Goal: Task Accomplishment & Management: Manage account settings

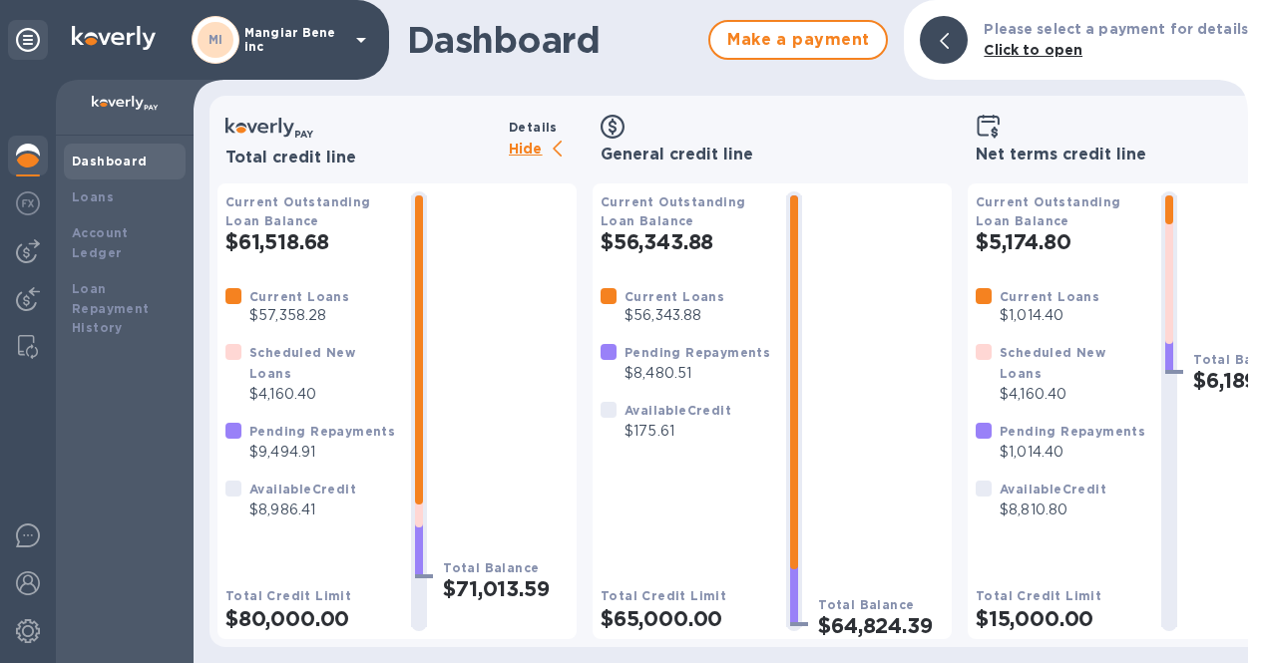
scroll to position [15, 0]
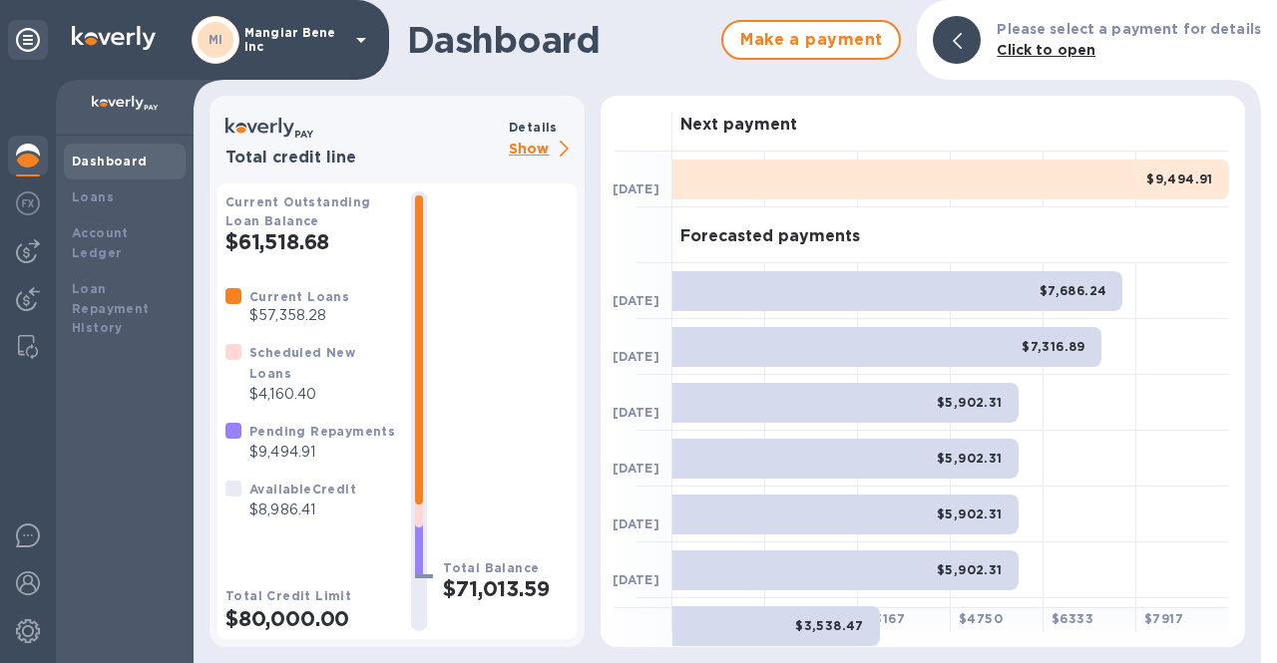
click at [531, 150] on p "Show" at bounding box center [543, 150] width 68 height 25
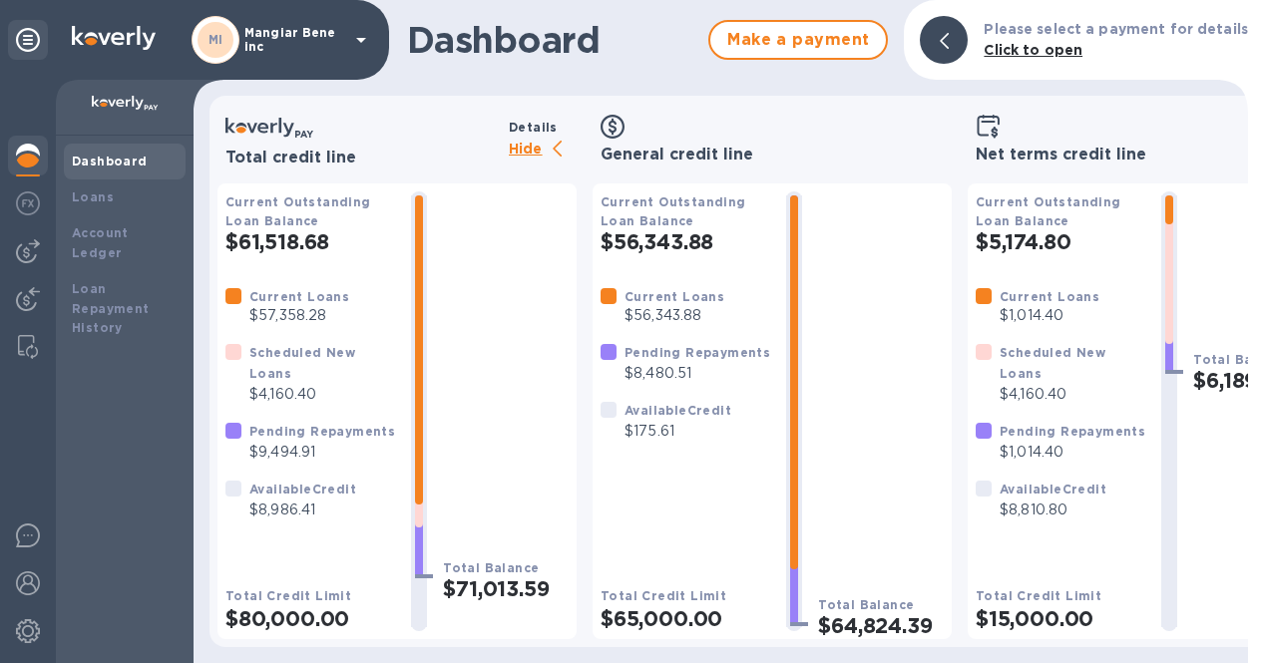
click at [358, 41] on icon at bounding box center [361, 40] width 24 height 24
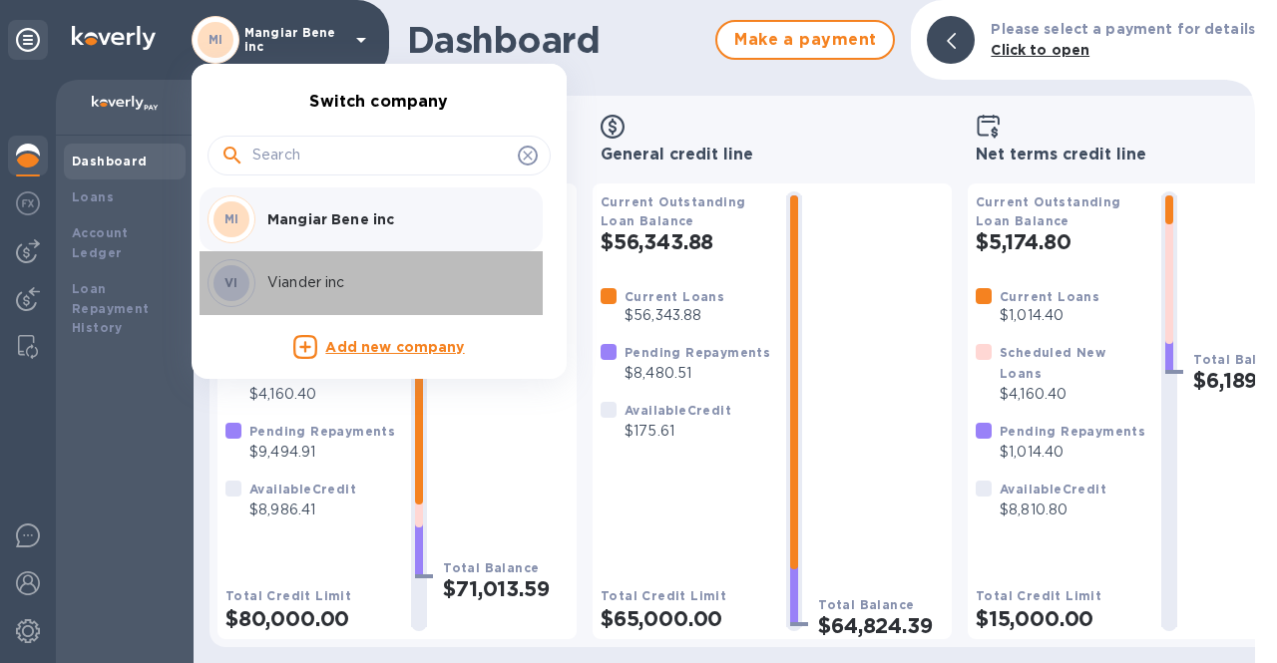
click at [307, 280] on p "Viander inc" at bounding box center [392, 282] width 251 height 21
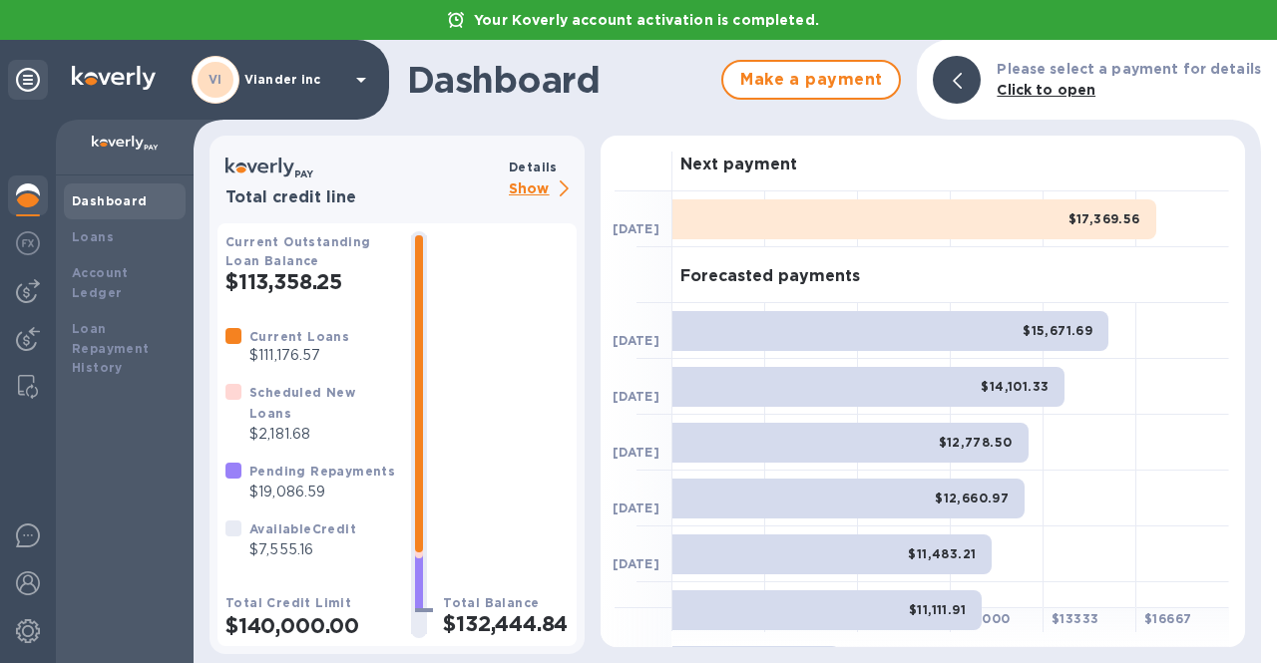
click at [537, 183] on p "Show" at bounding box center [543, 190] width 68 height 25
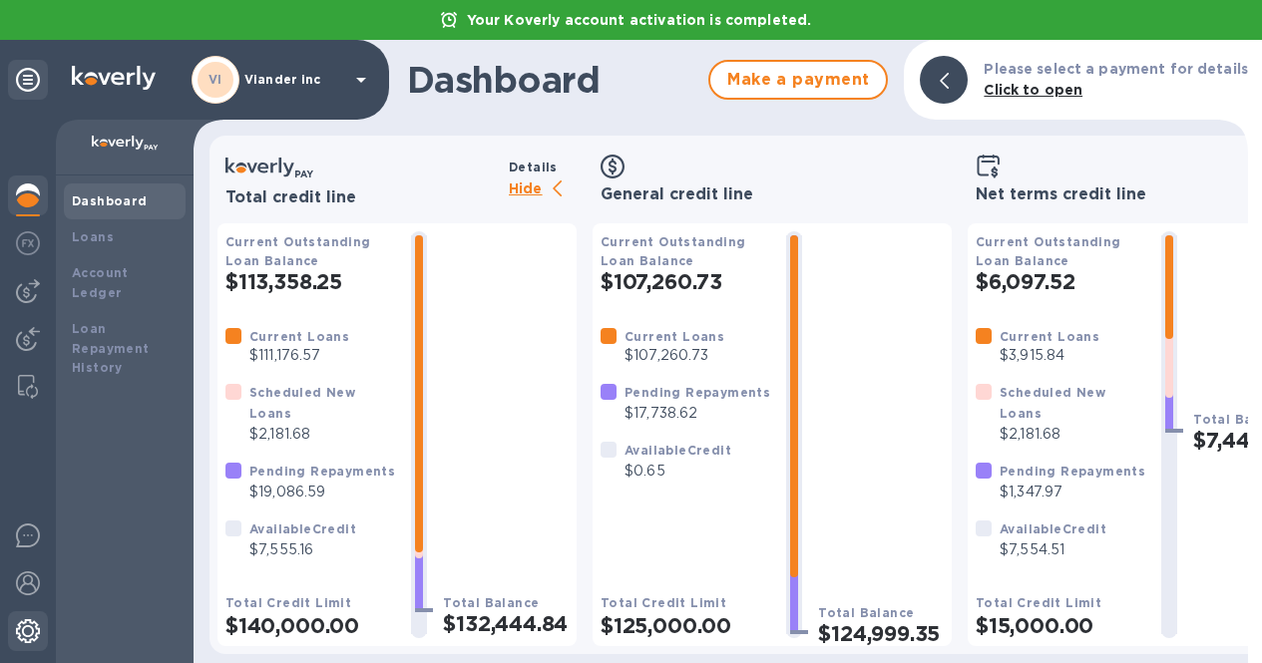
click at [24, 636] on img at bounding box center [28, 631] width 24 height 24
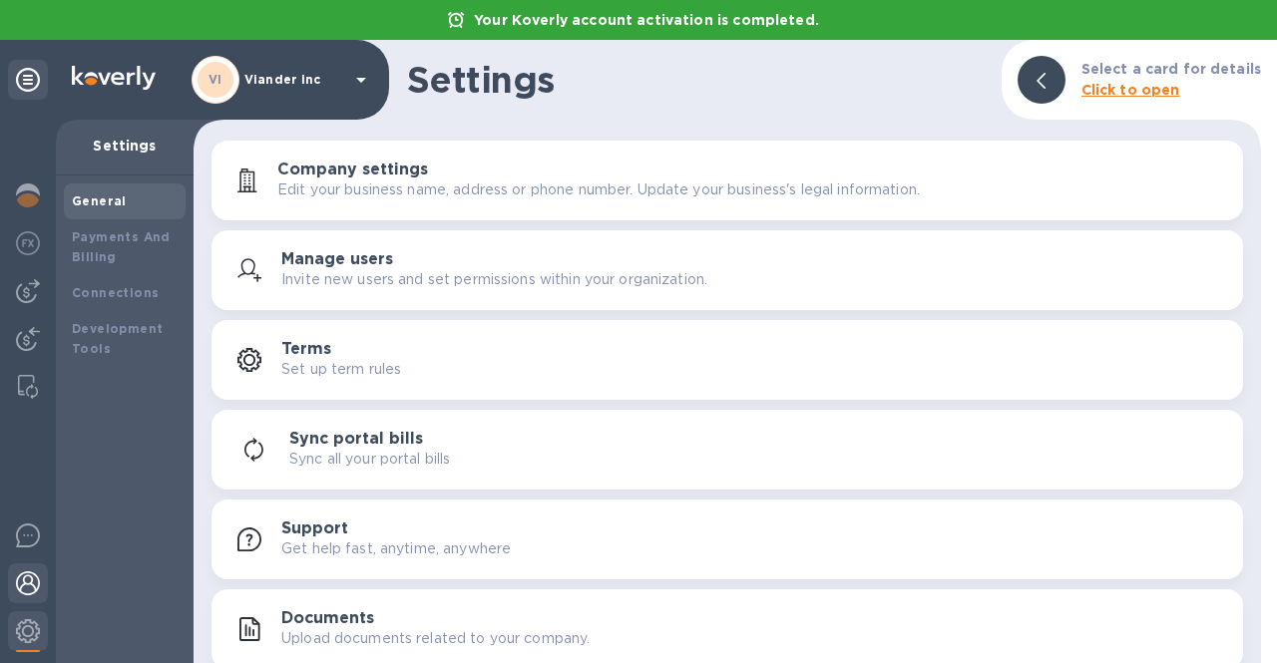
click at [31, 587] on img at bounding box center [28, 584] width 24 height 24
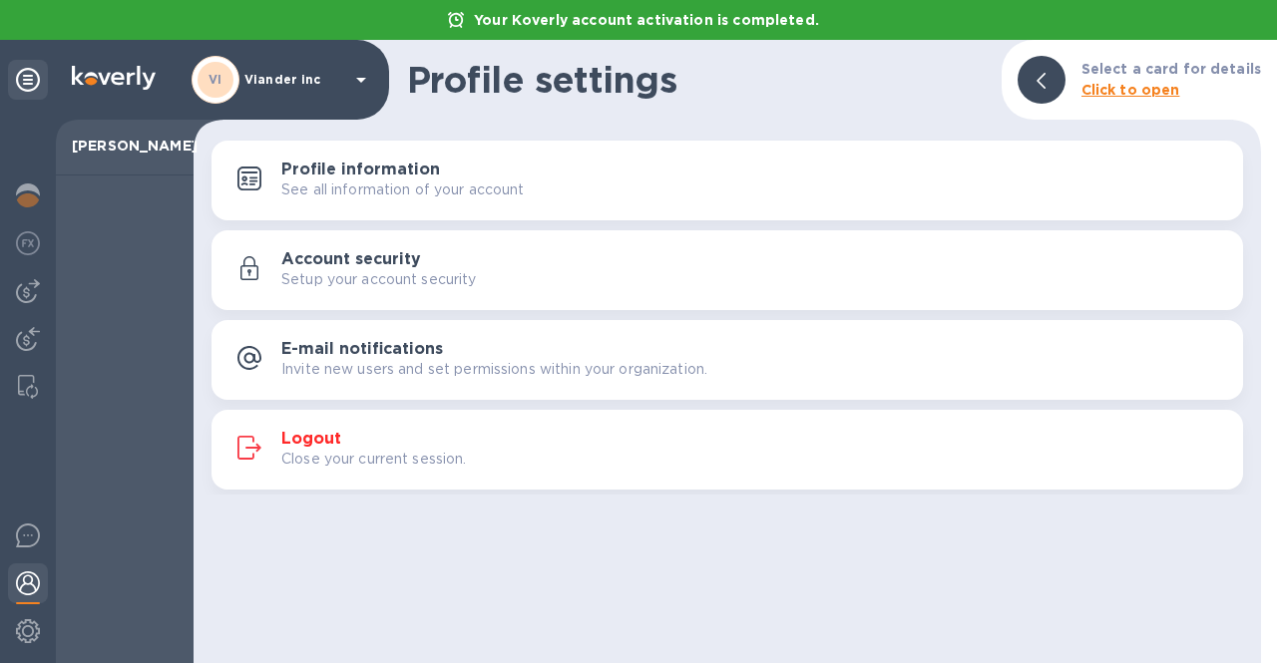
click at [308, 445] on h3 "Logout" at bounding box center [311, 439] width 60 height 19
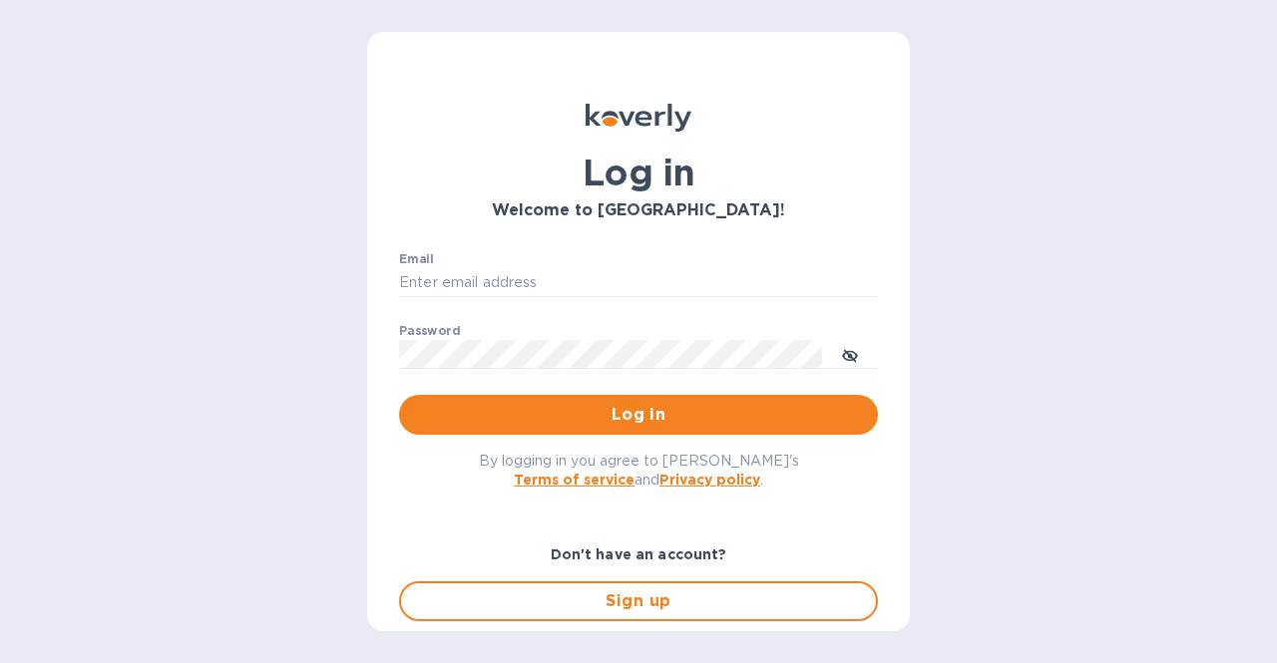
type input "concetto.auditore@viander.it"
